Goal: Find specific page/section: Find specific page/section

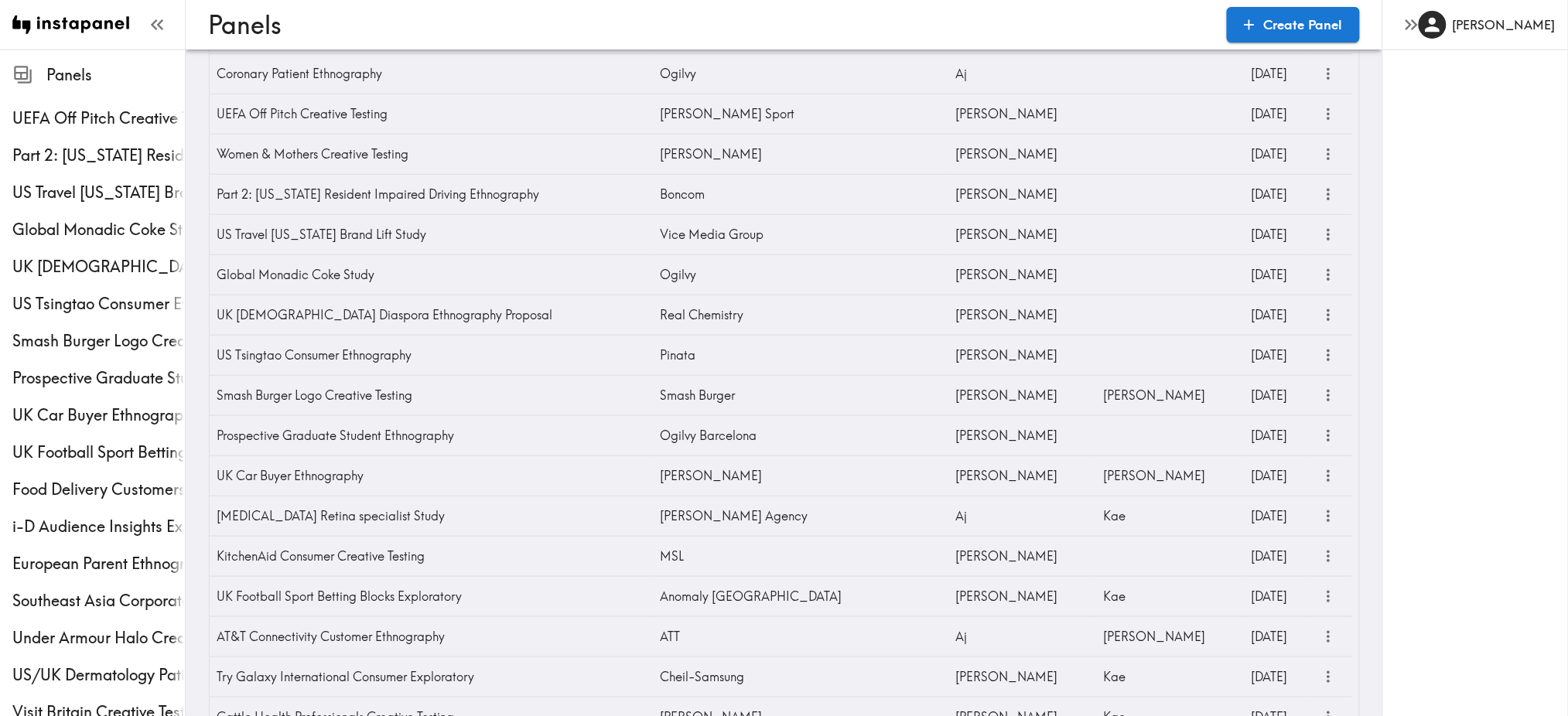
scroll to position [273, 0]
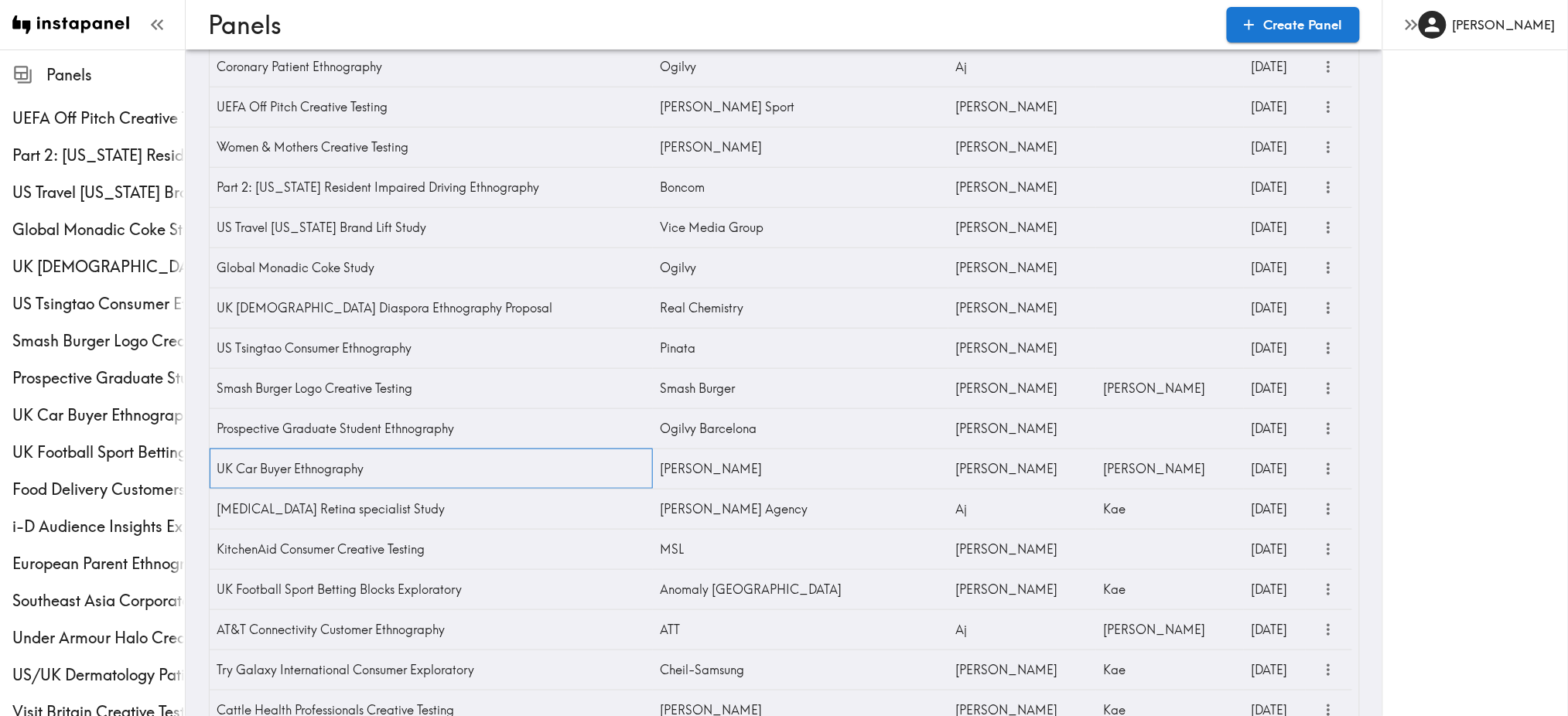
click at [356, 470] on div "UK Car Buyer Ethnography" at bounding box center [431, 469] width 443 height 40
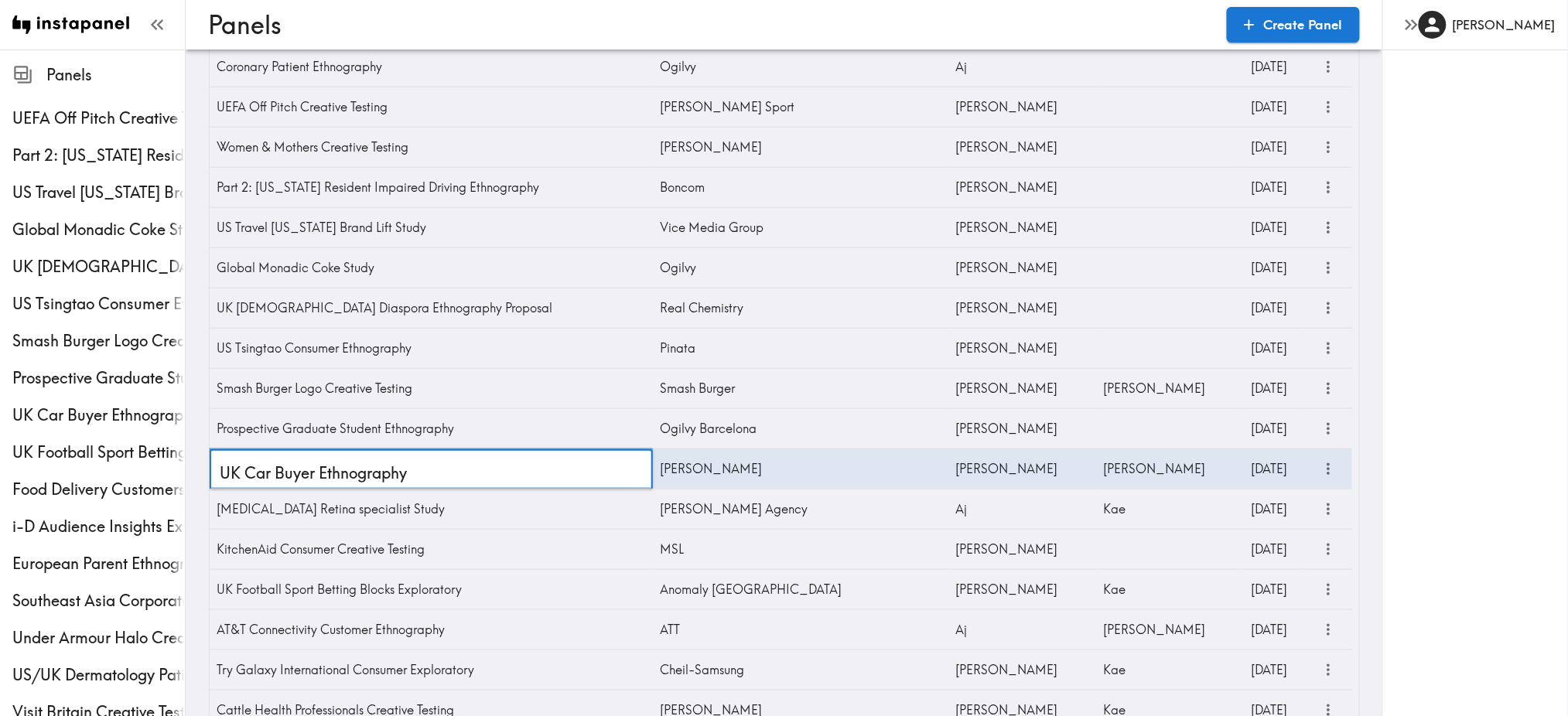
drag, startPoint x: 405, startPoint y: 469, endPoint x: 184, endPoint y: 450, distance: 221.8
paste input "Creative Testing"
type input "UK Car Buyer Creative Testing"
click at [1333, 466] on icon "more" at bounding box center [1328, 469] width 18 height 18
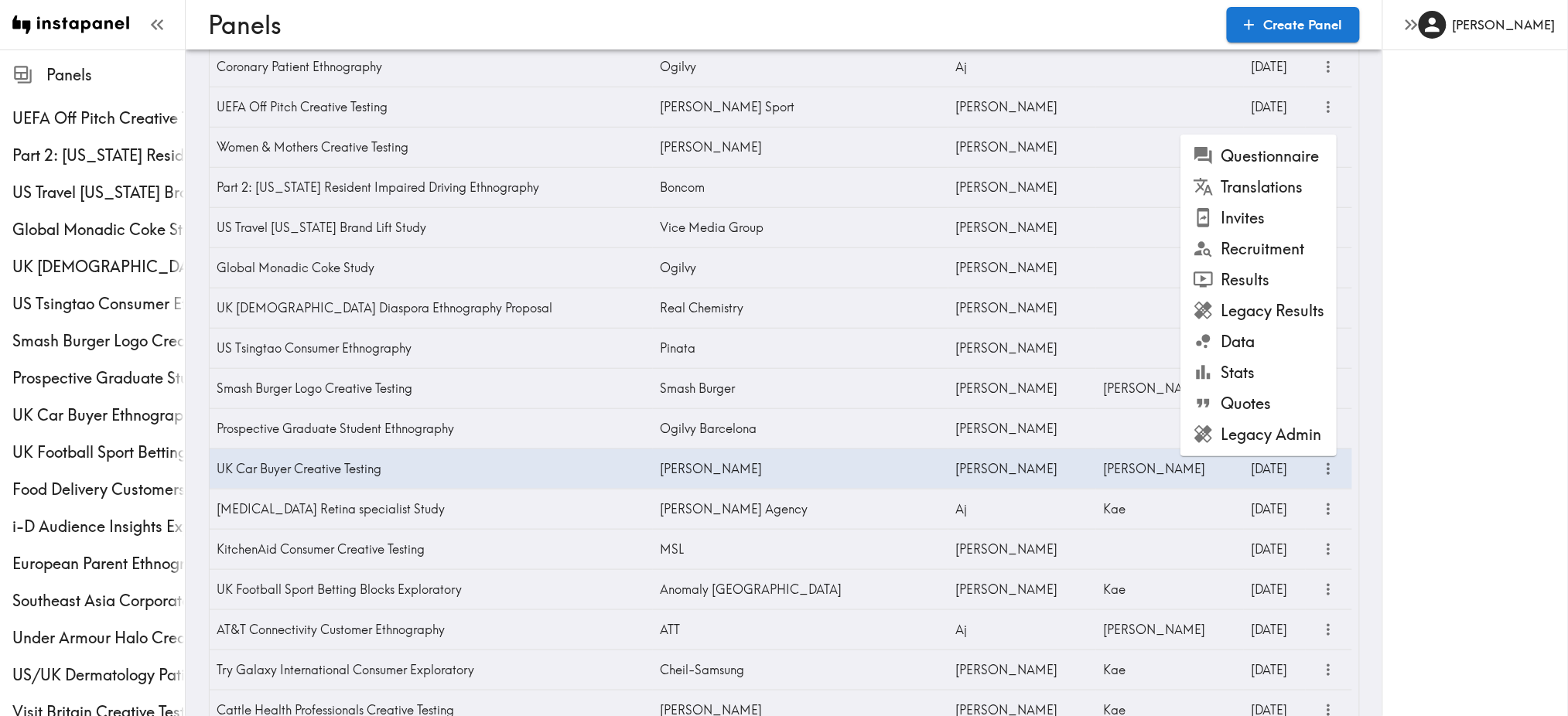
click at [1259, 435] on li "Legacy Admin" at bounding box center [1258, 435] width 156 height 31
